Goal: Information Seeking & Learning: Find specific fact

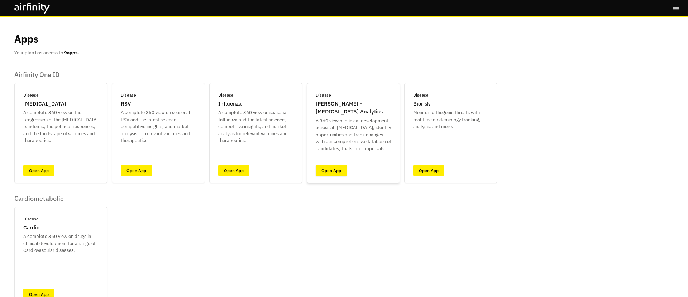
click at [338, 172] on link "Open App" at bounding box center [331, 170] width 31 height 11
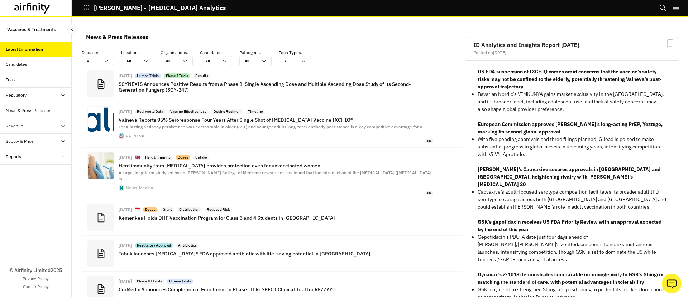
scroll to position [540, 215]
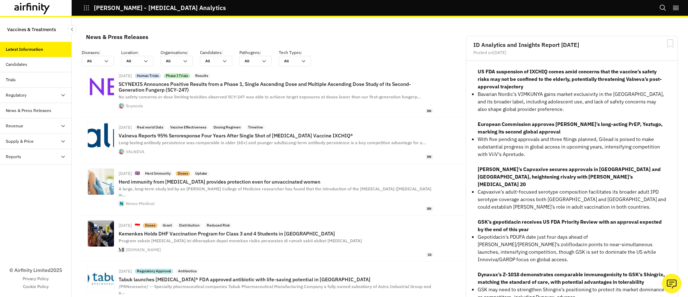
click at [660, 7] on icon "Search" at bounding box center [663, 8] width 6 height 6
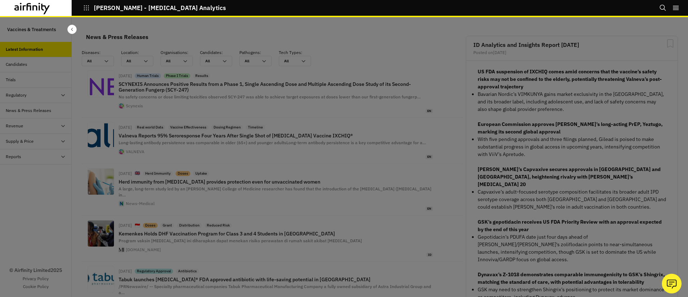
scroll to position [0, 0]
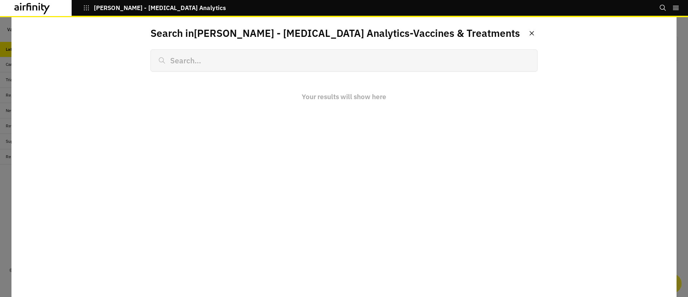
click at [430, 54] on input at bounding box center [344, 60] width 387 height 22
type input "chiky"
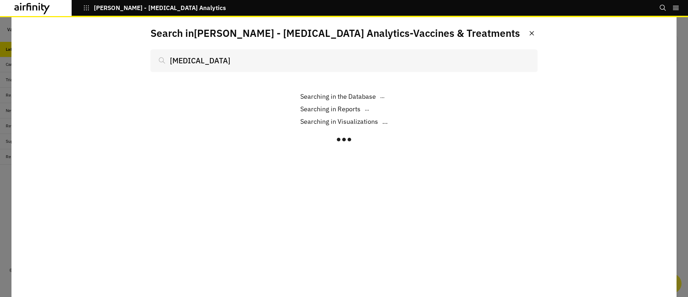
scroll to position [540, 215]
type input "[MEDICAL_DATA]"
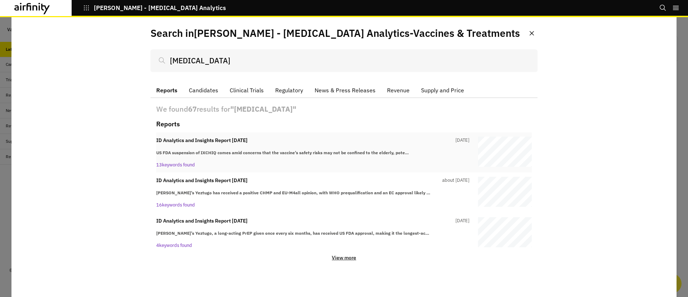
click at [329, 157] on div "ID Analytics and Insights Report [DATE][DATE] US FDA suspension of IXCHIQ comes…" at bounding box center [312, 153] width 313 height 32
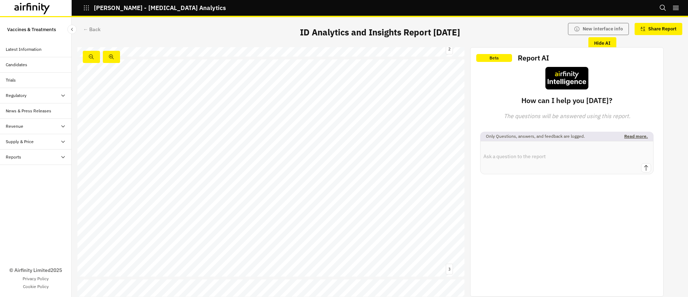
scroll to position [430, 0]
click at [116, 108] on link at bounding box center [116, 106] width 30 height 5
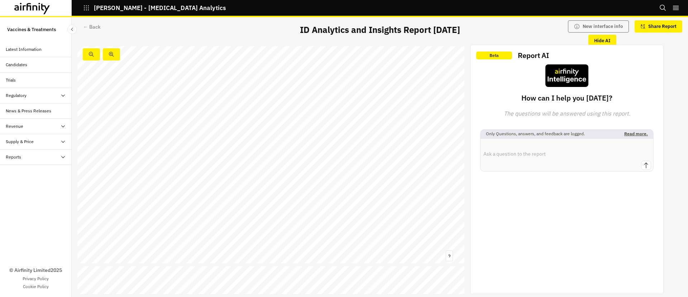
scroll to position [1771, 0]
